Goal: Communication & Community: Answer question/provide support

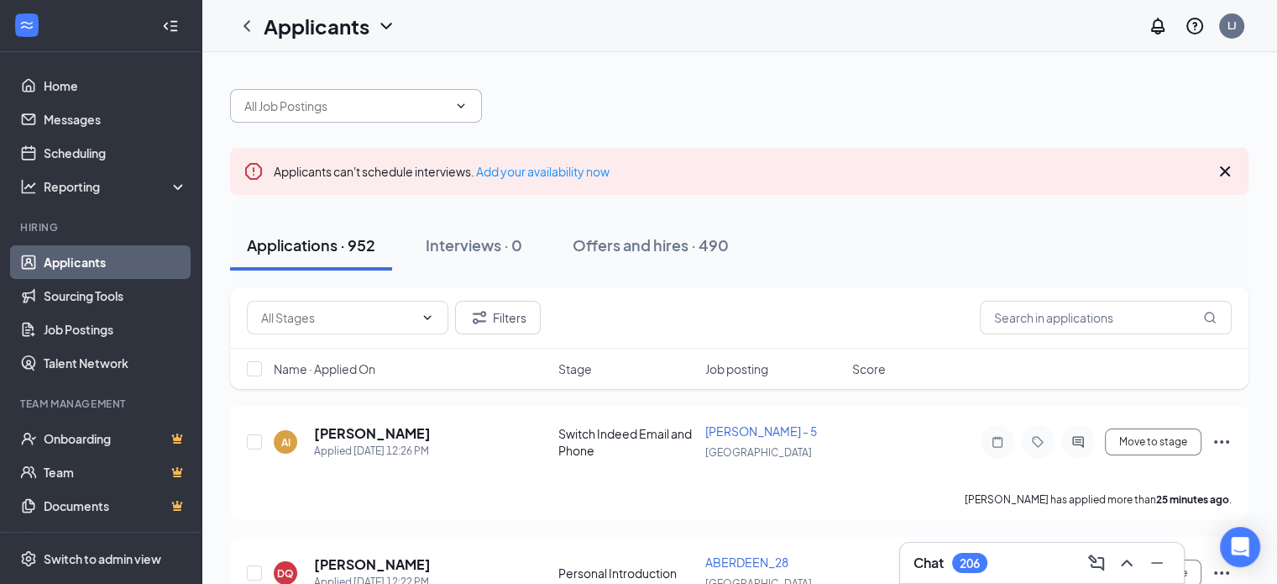
click at [460, 120] on span at bounding box center [356, 106] width 252 height 34
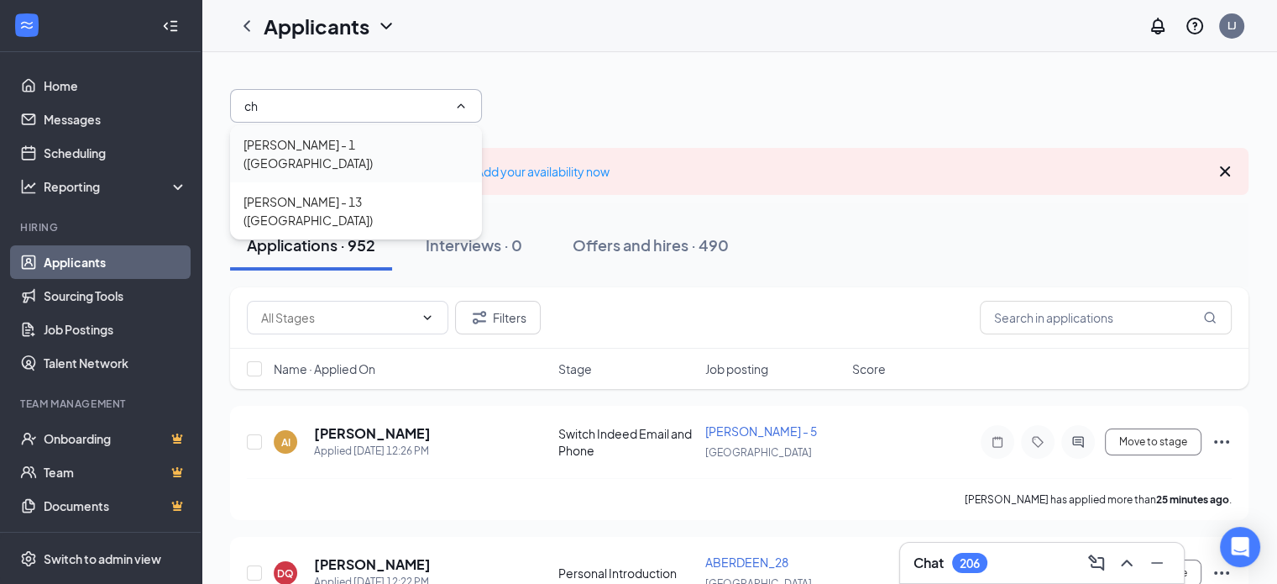
click at [296, 141] on div "[PERSON_NAME] - 1 ([GEOGRAPHIC_DATA])" at bounding box center [356, 153] width 225 height 37
type input "[PERSON_NAME] - 1 ([GEOGRAPHIC_DATA])"
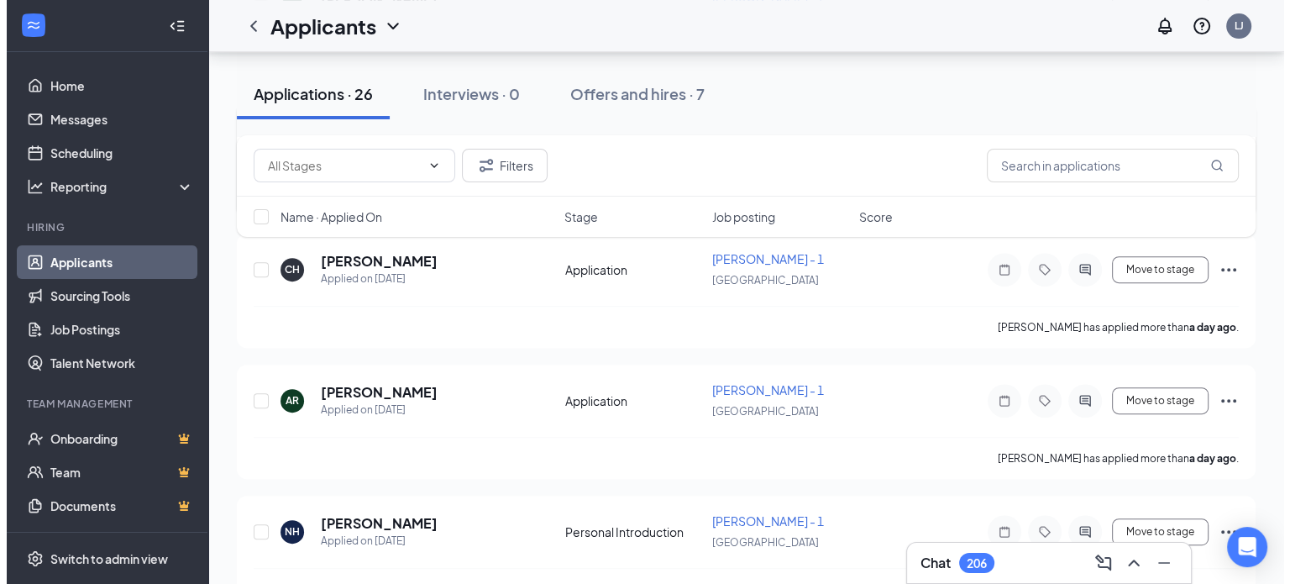
scroll to position [672, 0]
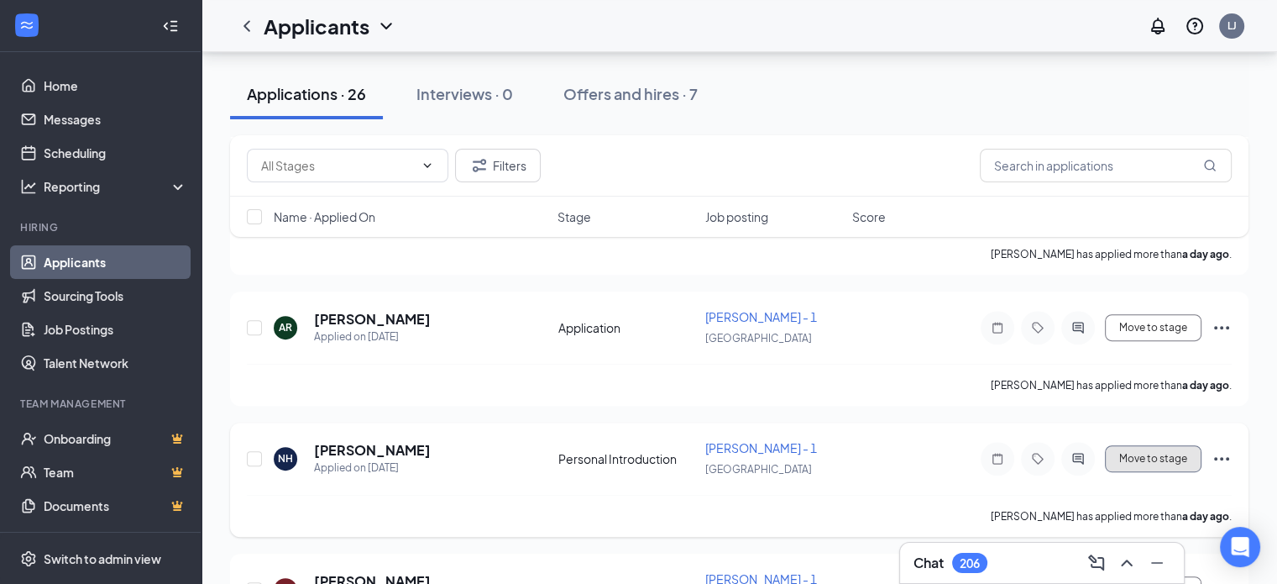
click at [1143, 445] on button "Move to stage" at bounding box center [1153, 458] width 97 height 27
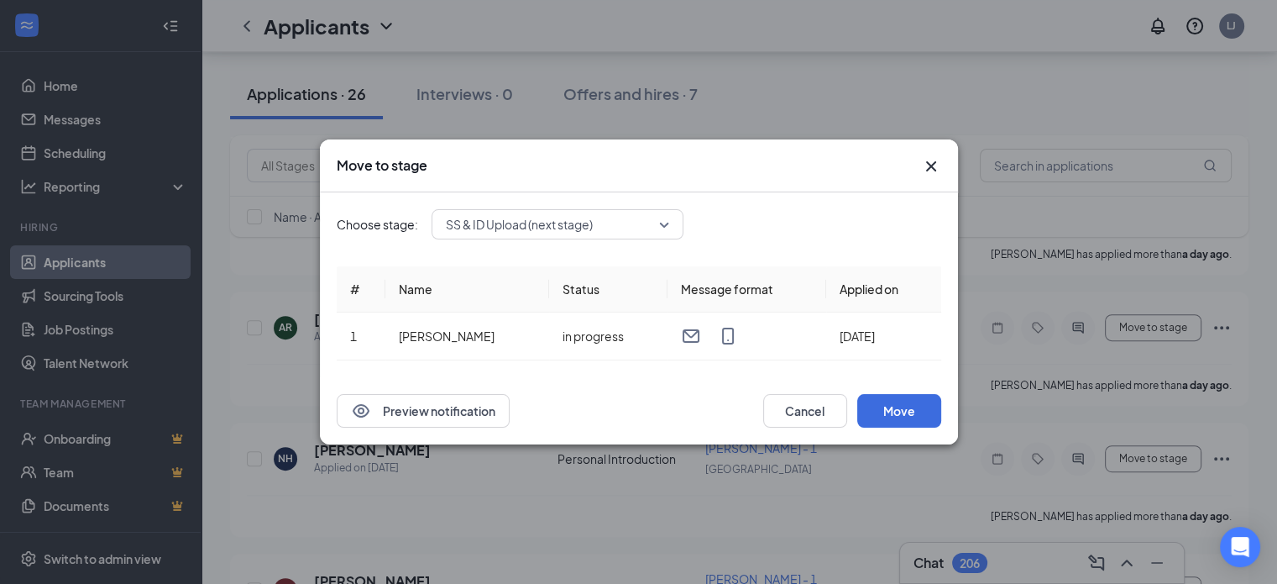
click at [934, 165] on icon "Cross" at bounding box center [931, 166] width 20 height 20
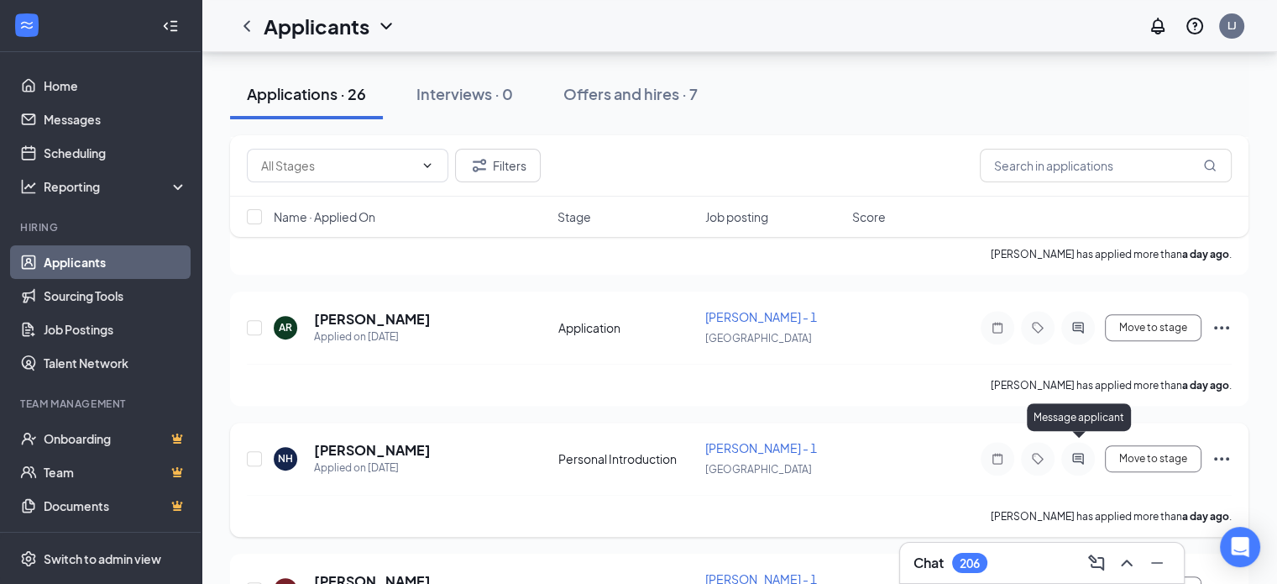
click at [1072, 452] on icon "ActiveChat" at bounding box center [1078, 458] width 20 height 13
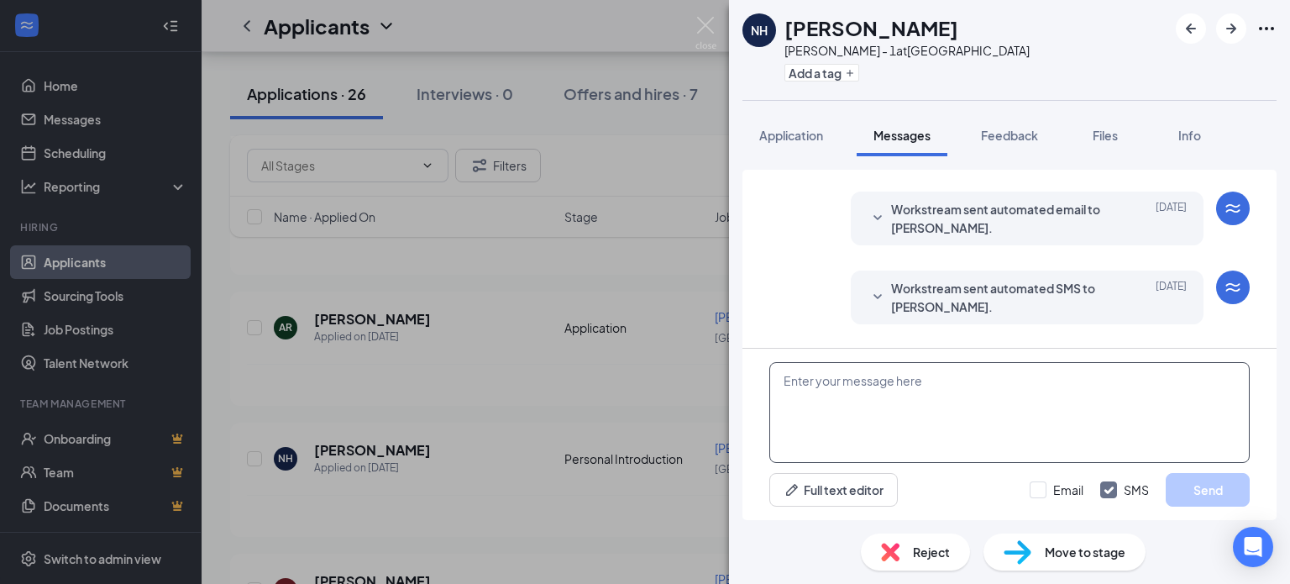
scroll to position [474, 0]
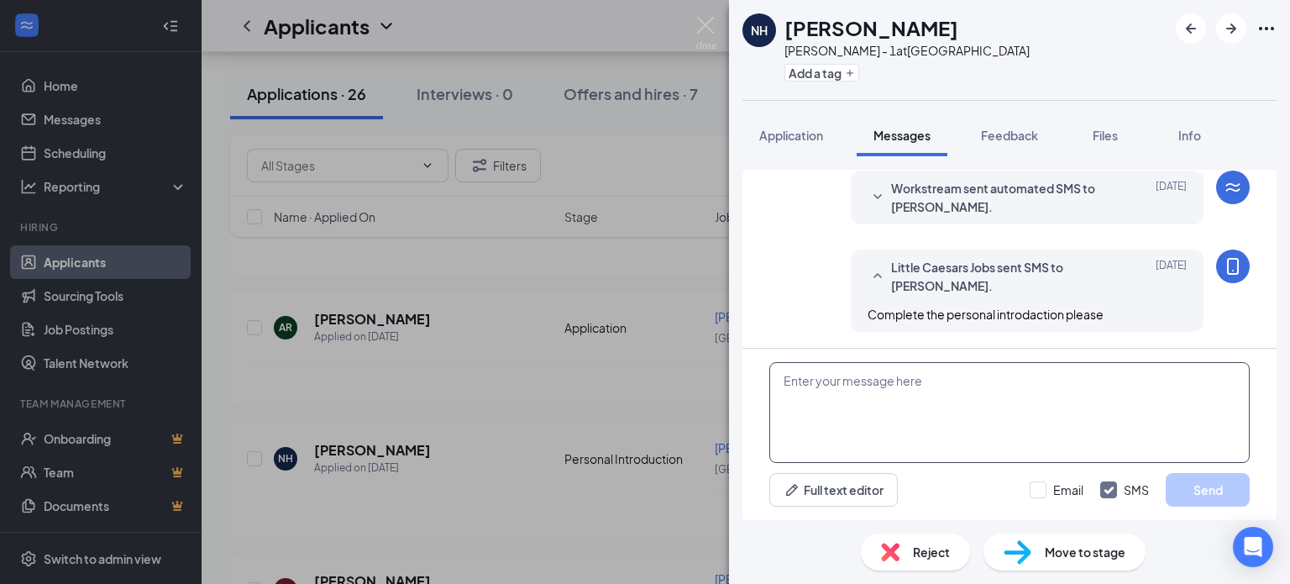
click at [875, 413] on textarea at bounding box center [1009, 412] width 480 height 101
type textarea "Let me know when you finish please"
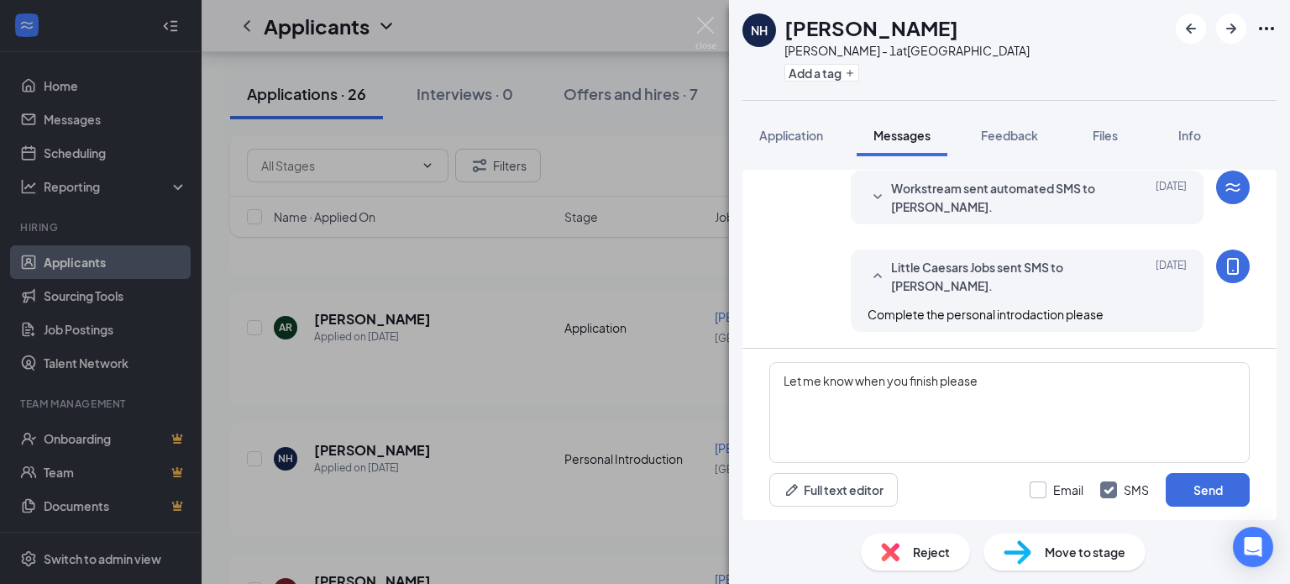
click at [1064, 492] on input "Email" at bounding box center [1057, 489] width 54 height 17
checkbox input "true"
click at [1213, 487] on button "Send" at bounding box center [1208, 490] width 84 height 34
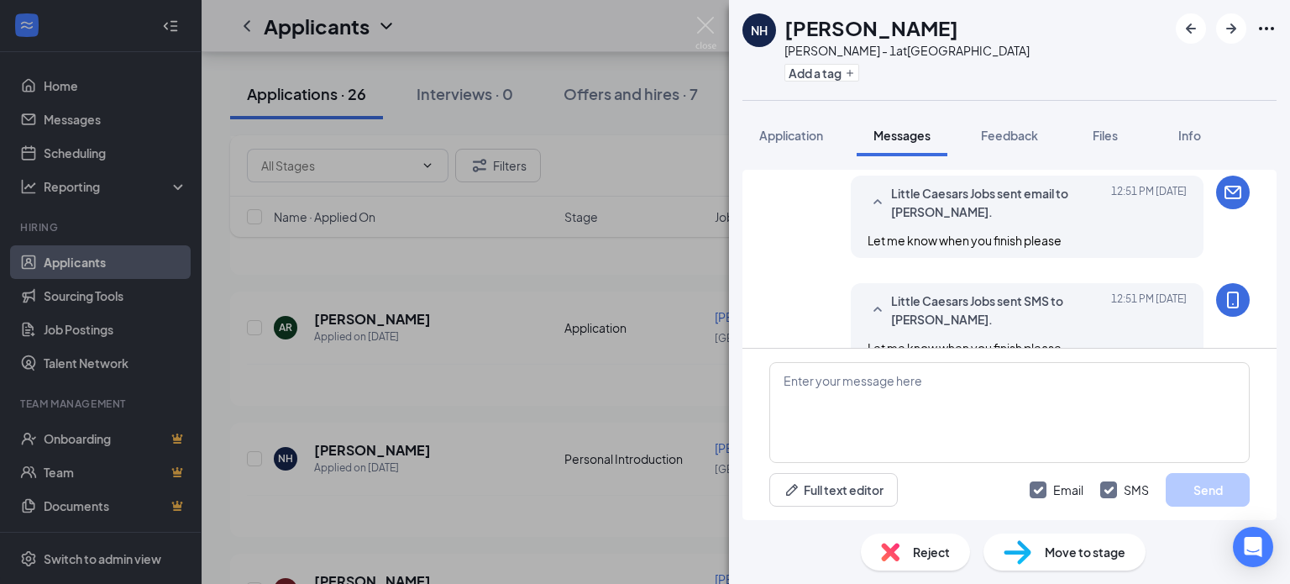
scroll to position [689, 0]
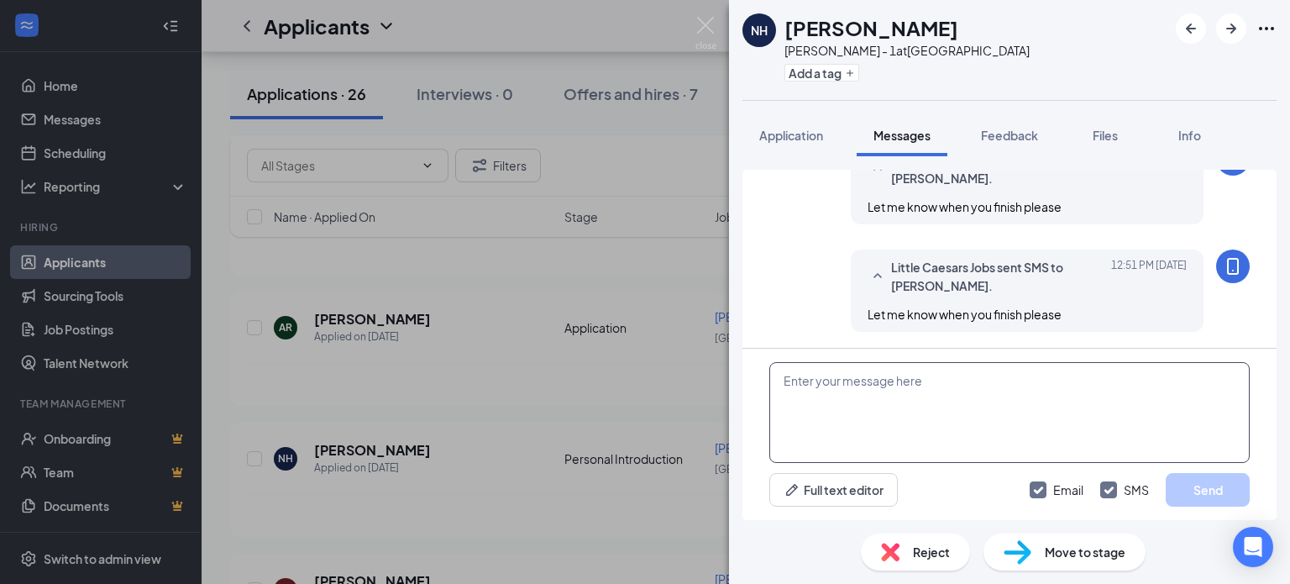
click at [870, 387] on textarea at bounding box center [1009, 412] width 480 height 101
